Goal: Task Accomplishment & Management: Manage account settings

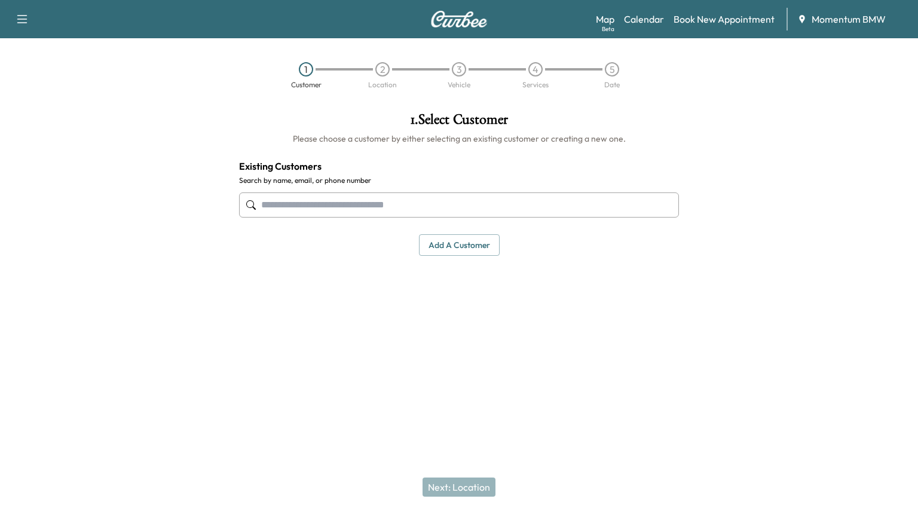
click at [649, 23] on link "Calendar" at bounding box center [644, 19] width 40 height 14
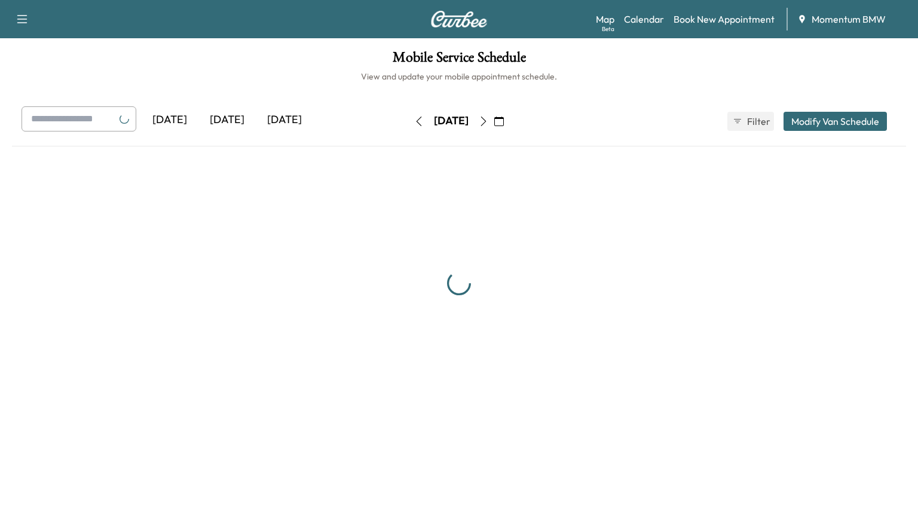
click at [644, 22] on link "Calendar" at bounding box center [644, 19] width 40 height 14
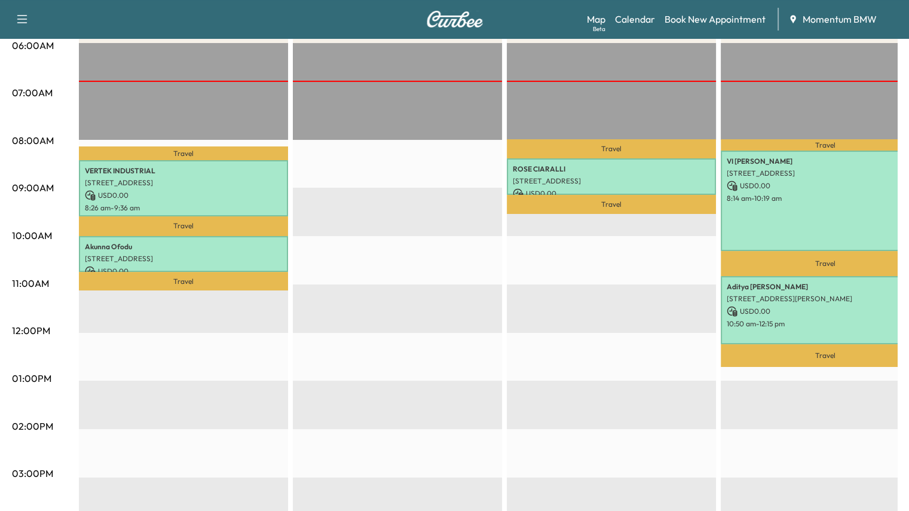
scroll to position [239, 0]
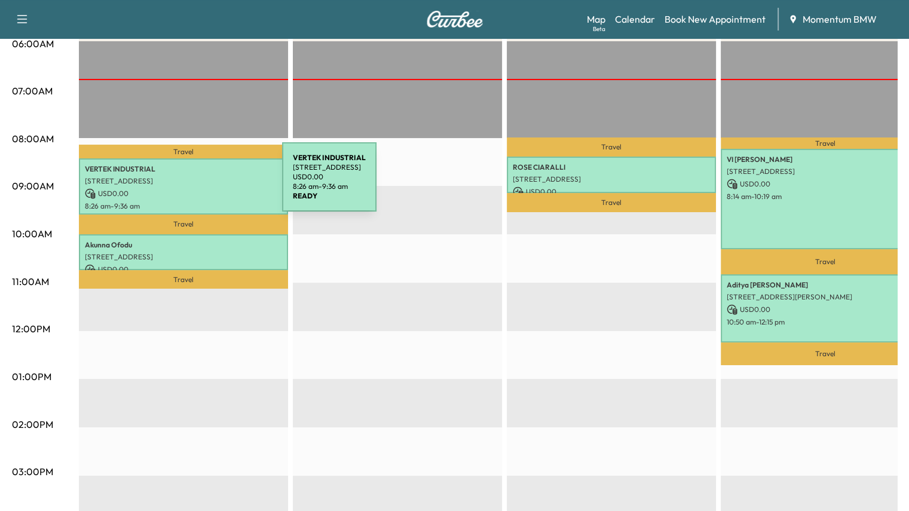
click at [192, 184] on div "VERTEK INDUSTRIAL [STREET_ADDRESS] USD 0.00 8:26 am - 9:36 am" at bounding box center [183, 186] width 209 height 56
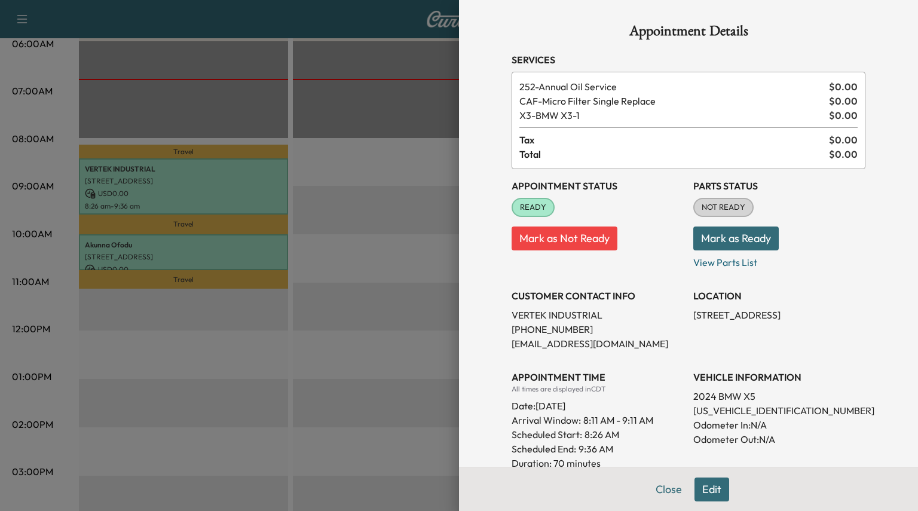
click at [721, 236] on button "Mark as Ready" at bounding box center [735, 238] width 85 height 24
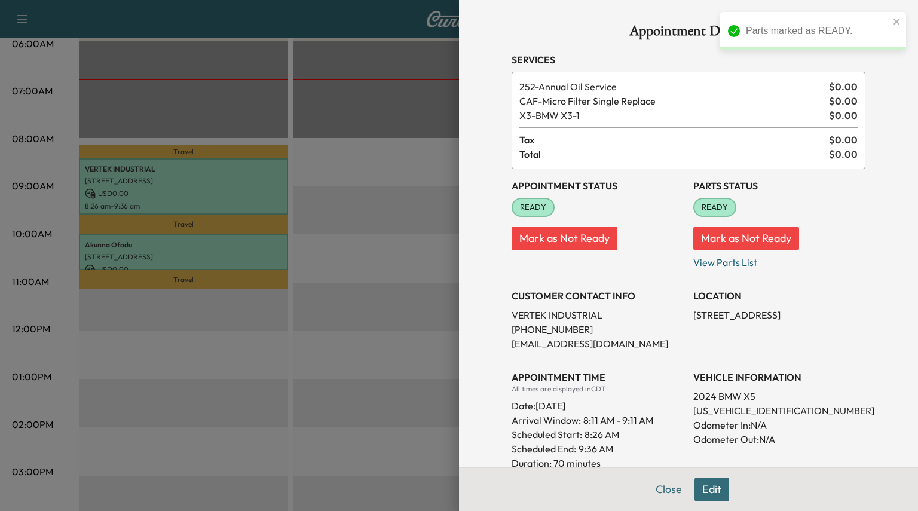
click at [651, 492] on button "Close" at bounding box center [669, 489] width 42 height 24
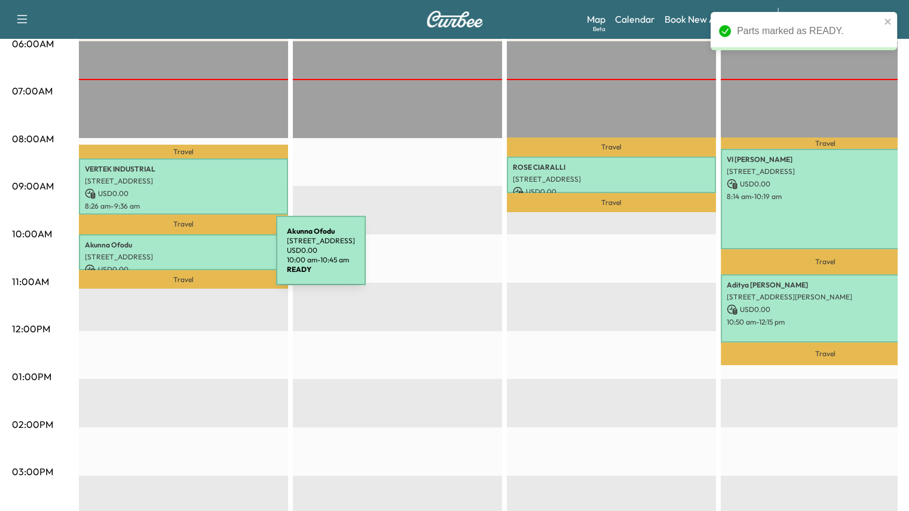
click at [188, 256] on p "[STREET_ADDRESS]" at bounding box center [183, 257] width 197 height 10
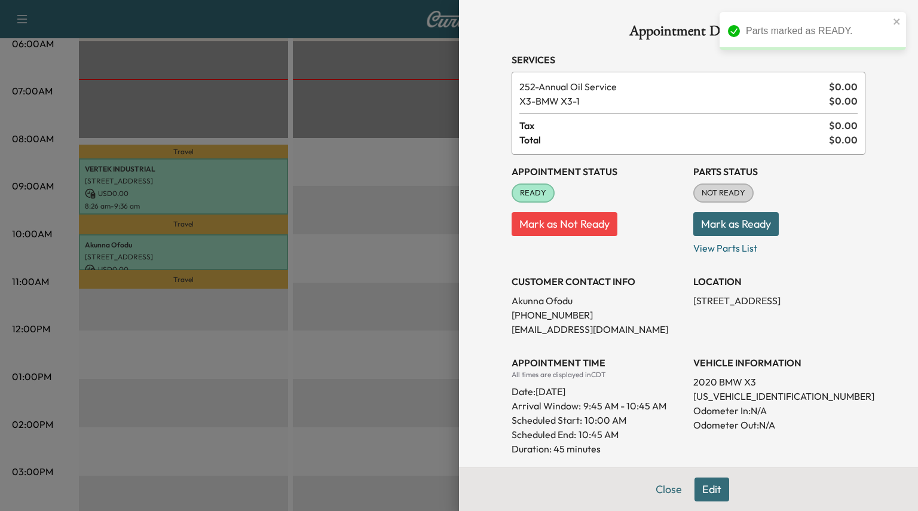
click at [719, 222] on button "Mark as Ready" at bounding box center [735, 224] width 85 height 24
click at [662, 487] on button "Close" at bounding box center [669, 489] width 42 height 24
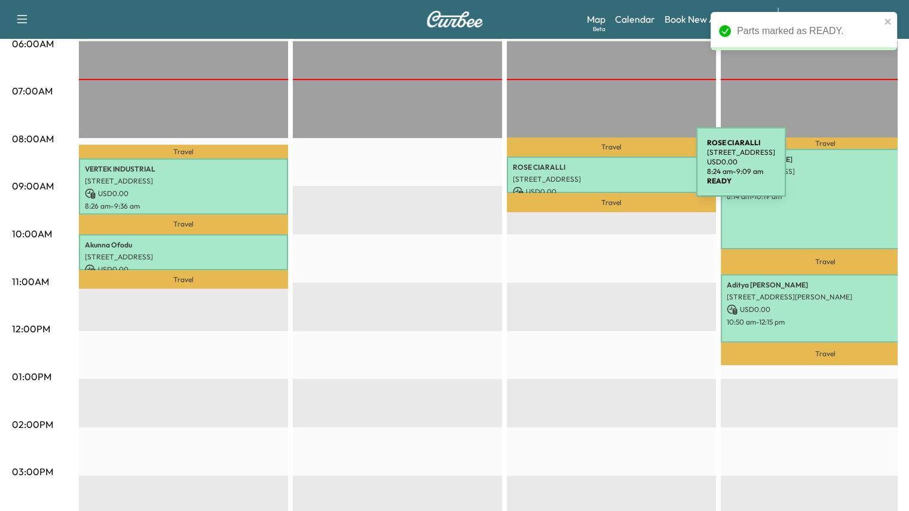
click at [607, 169] on p "[PERSON_NAME]" at bounding box center [611, 168] width 197 height 10
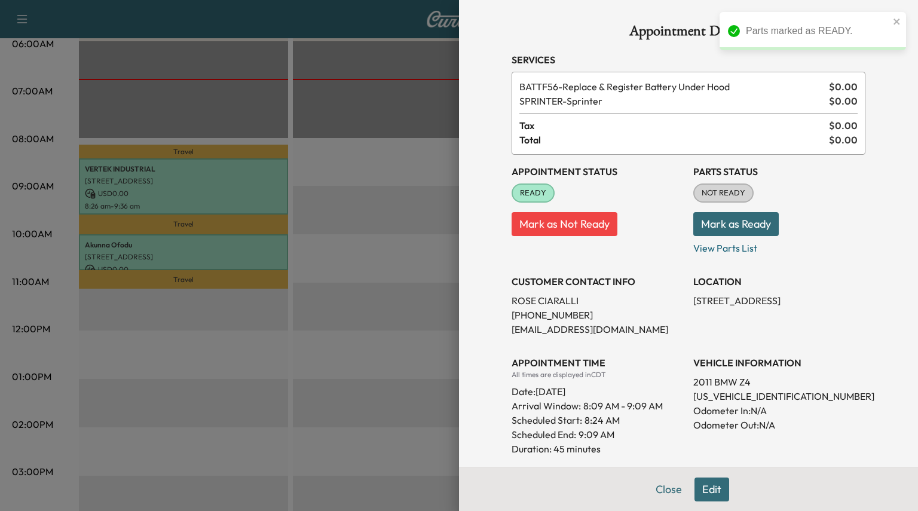
click at [708, 219] on button "Mark as Ready" at bounding box center [735, 224] width 85 height 24
click at [664, 491] on button "Close" at bounding box center [669, 489] width 42 height 24
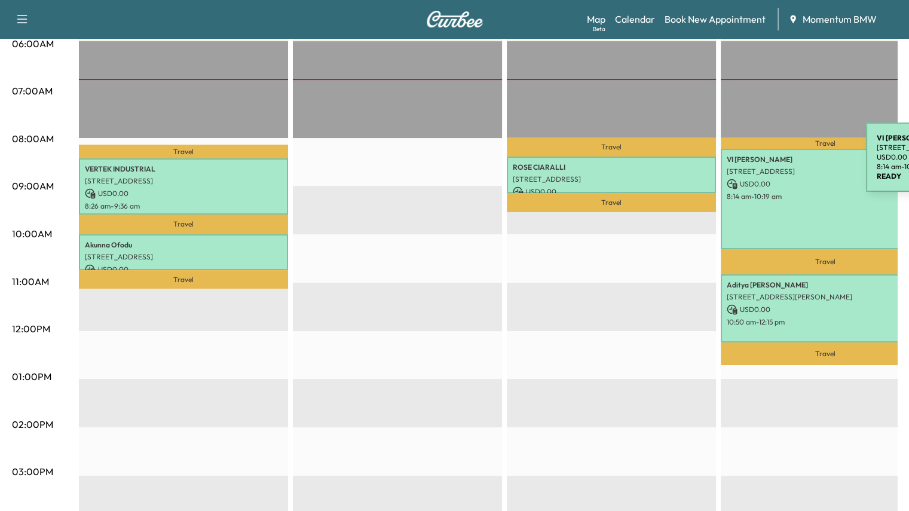
click at [776, 164] on div "VI [PERSON_NAME] [STREET_ADDRESS] USD 0.00 8:14 am - 10:19 am" at bounding box center [825, 199] width 209 height 100
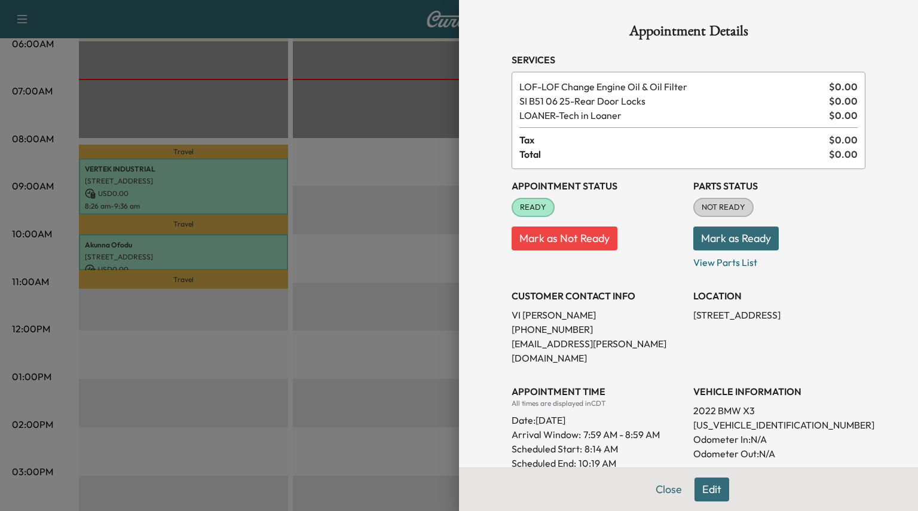
click at [659, 494] on button "Close" at bounding box center [669, 489] width 42 height 24
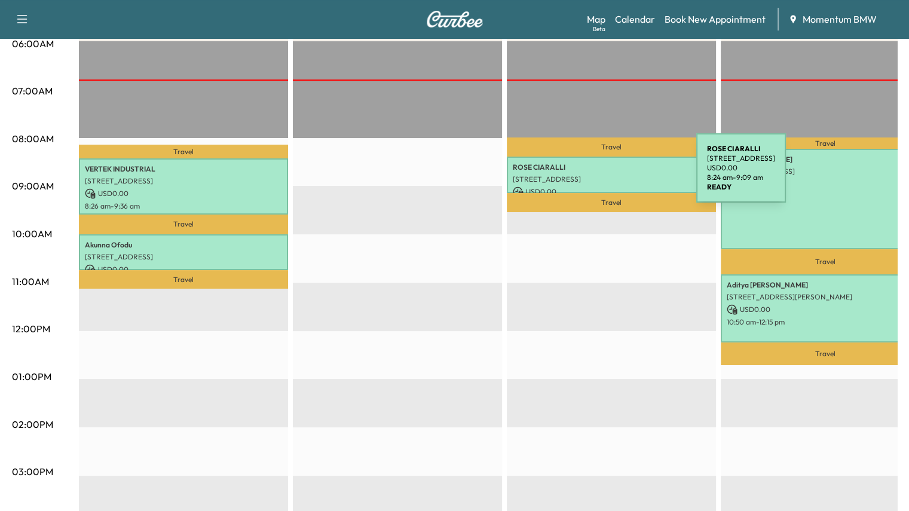
click at [607, 175] on p "[STREET_ADDRESS]" at bounding box center [611, 179] width 197 height 10
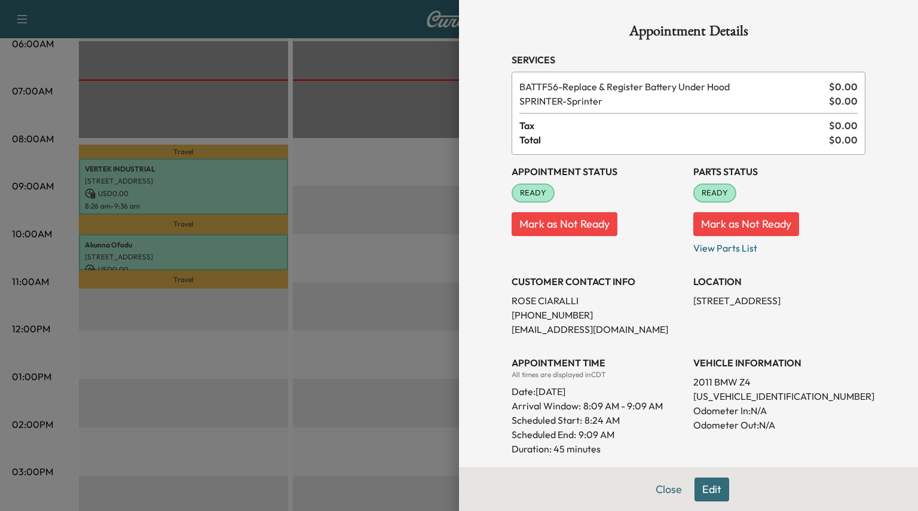
click at [753, 229] on button "Mark as Not Ready" at bounding box center [746, 224] width 106 height 24
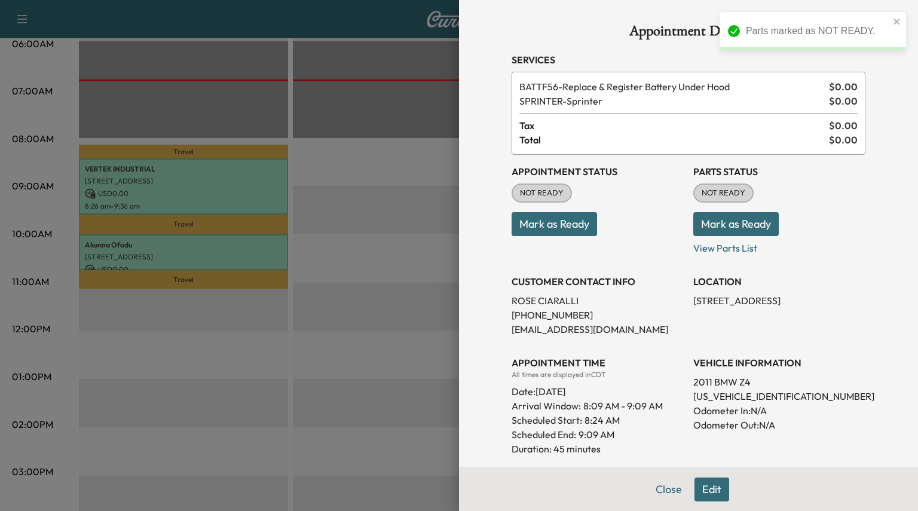
click at [666, 494] on button "Close" at bounding box center [669, 489] width 42 height 24
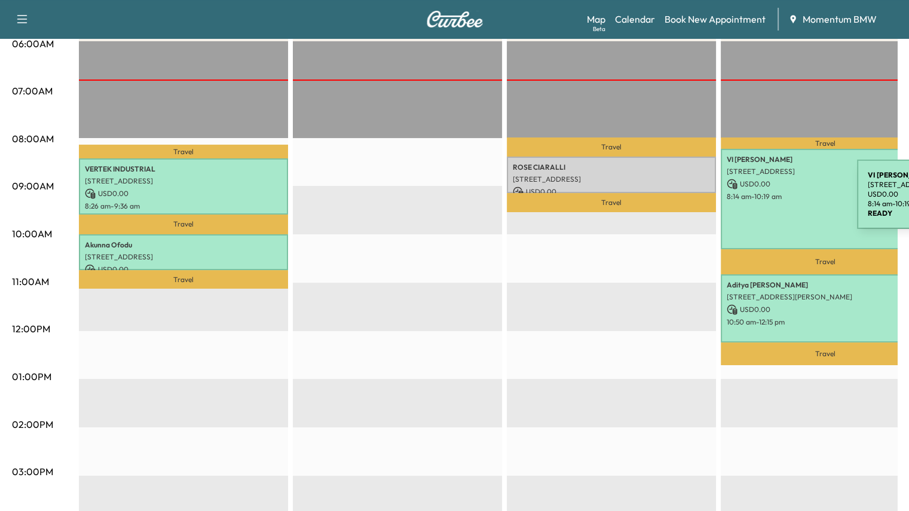
click at [767, 201] on div "VI [PERSON_NAME] [STREET_ADDRESS] USD 0.00 8:14 am - 10:19 am" at bounding box center [825, 199] width 209 height 100
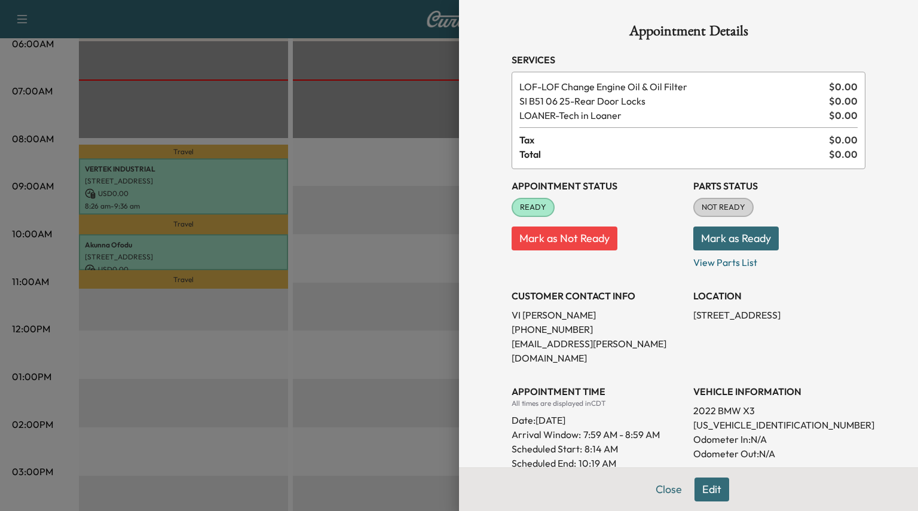
click at [659, 491] on button "Close" at bounding box center [669, 489] width 42 height 24
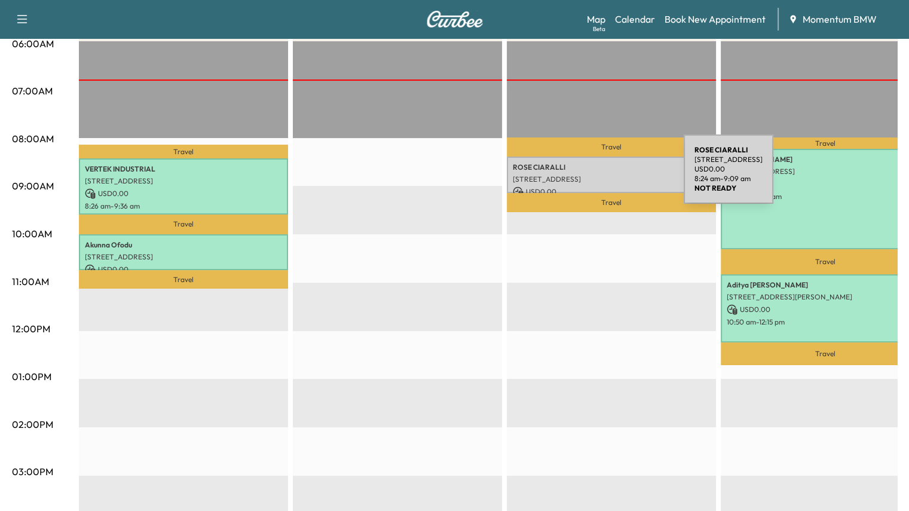
click at [593, 176] on p "[STREET_ADDRESS]" at bounding box center [611, 179] width 197 height 10
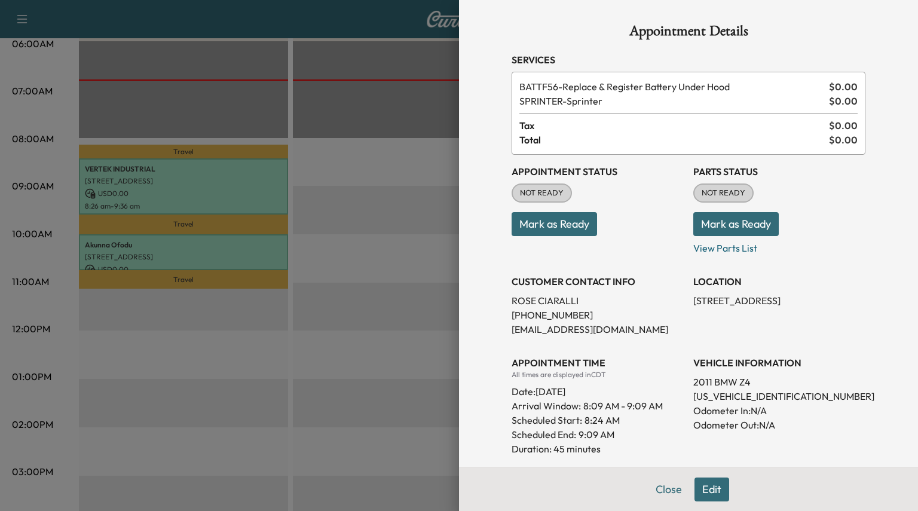
click at [669, 492] on button "Close" at bounding box center [669, 489] width 42 height 24
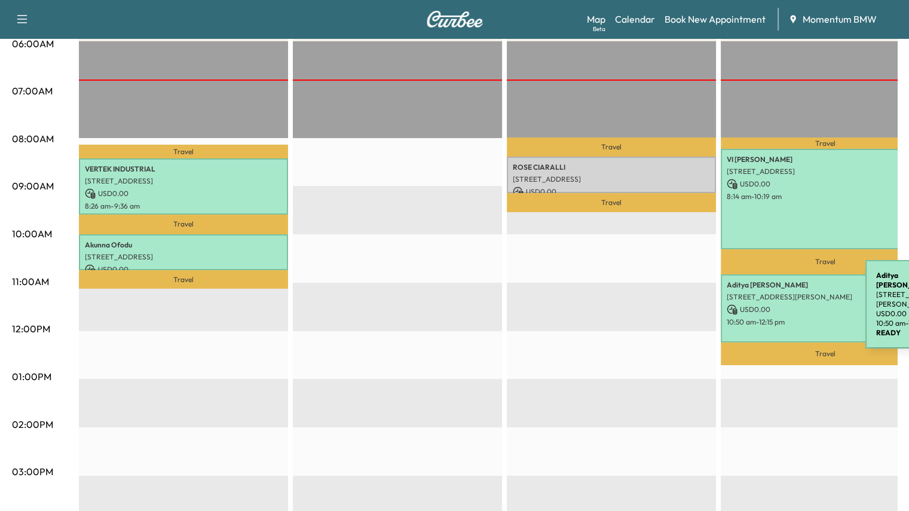
click at [766, 296] on p "[STREET_ADDRESS][PERSON_NAME]" at bounding box center [825, 297] width 197 height 10
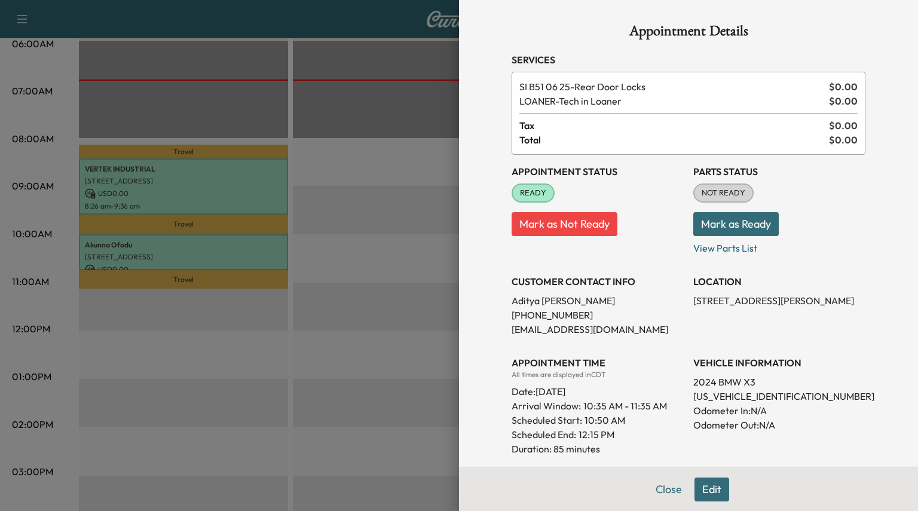
click at [744, 225] on button "Mark as Ready" at bounding box center [735, 224] width 85 height 24
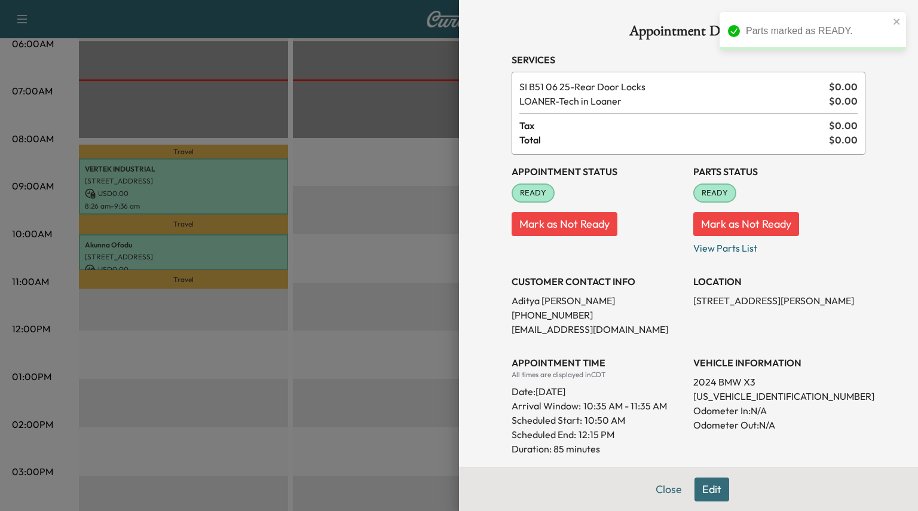
click at [667, 495] on button "Close" at bounding box center [669, 489] width 42 height 24
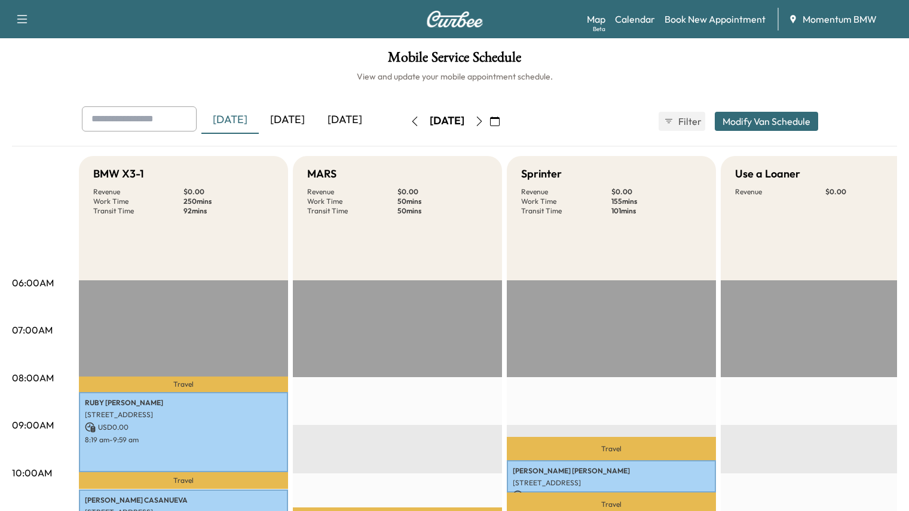
scroll to position [179, 0]
